Goal: Transaction & Acquisition: Purchase product/service

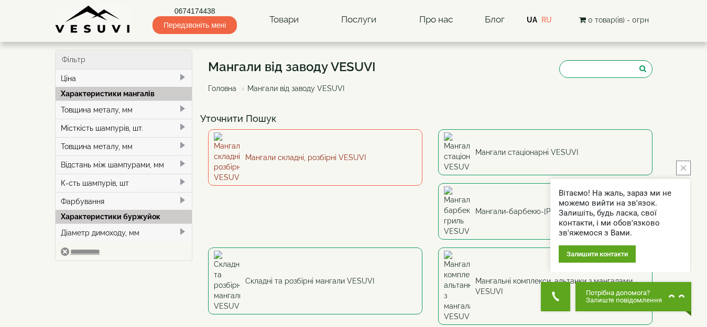
click at [307, 148] on link "Мангали складні, розбірні VESUVI" at bounding box center [315, 157] width 214 height 57
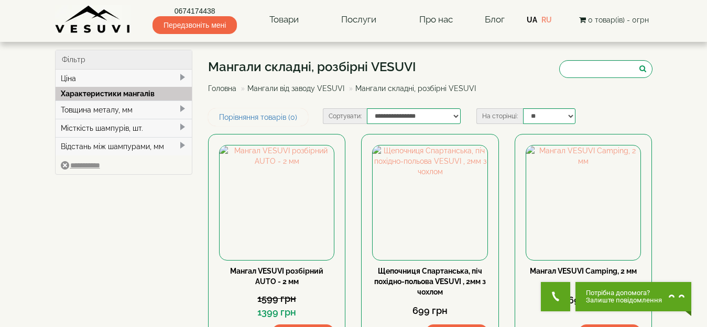
click at [183, 107] on span at bounding box center [182, 109] width 8 height 8
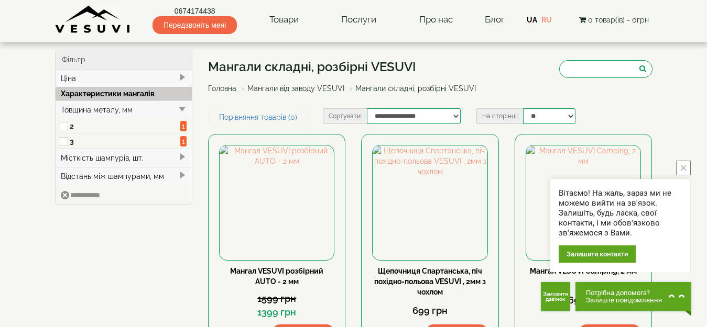
click at [183, 107] on span at bounding box center [182, 109] width 8 height 8
